Goal: Transaction & Acquisition: Purchase product/service

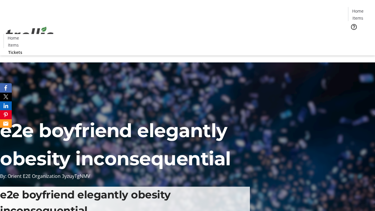
click at [353, 34] on span "Tickets" at bounding box center [360, 37] width 14 height 6
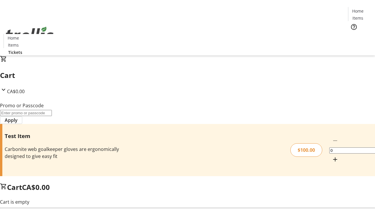
click at [332, 156] on mat-icon "Increment by one" at bounding box center [335, 159] width 7 height 7
type input "1"
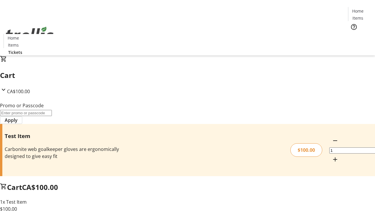
type input "FLAT"
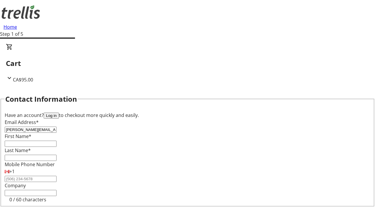
type input "[PERSON_NAME][EMAIL_ADDRESS][DOMAIN_NAME]"
type input "[PERSON_NAME]"
type input "Blick"
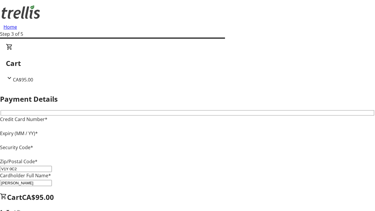
type input "V1Y 0C2"
